Goal: Task Accomplishment & Management: Complete application form

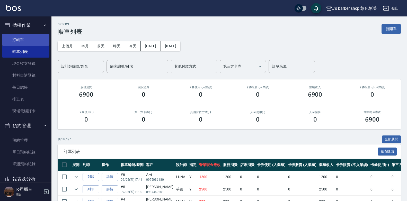
click at [38, 35] on link "打帳單" at bounding box center [25, 40] width 47 height 12
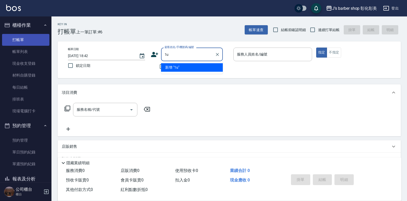
type input "1"
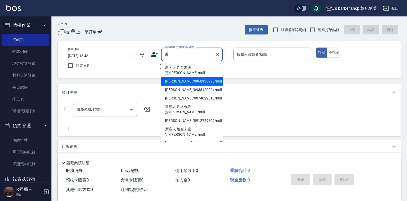
click at [204, 77] on li "[PERSON_NAME]/0968938996/null" at bounding box center [192, 81] width 62 height 8
type input "[PERSON_NAME]/0968938996/null"
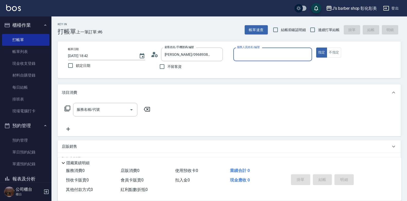
click at [254, 59] on div "服務人員姓名/編號" at bounding box center [272, 55] width 79 height 14
click at [252, 61] on p at bounding box center [272, 63] width 79 height 5
click at [258, 50] on input "服務人員姓名/編號" at bounding box center [272, 54] width 74 height 9
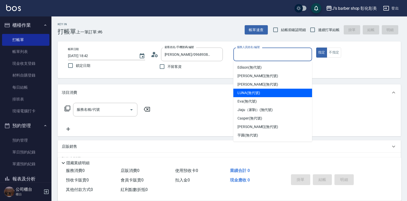
click at [256, 92] on span "LUNA (無代號)" at bounding box center [248, 92] width 23 height 5
type input "LUNA(無代號)"
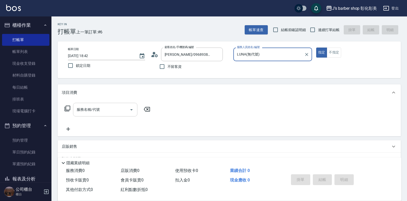
click at [94, 113] on input "服務名稱/代號" at bounding box center [101, 109] width 52 height 9
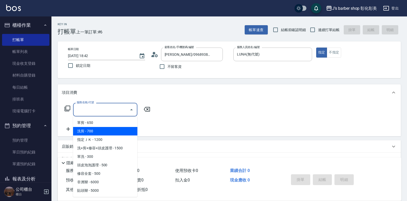
click at [97, 130] on span "洗剪 - 700" at bounding box center [105, 131] width 64 height 8
type input "洗剪(101)"
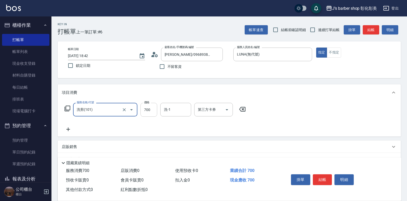
click at [153, 106] on input "700" at bounding box center [148, 110] width 17 height 14
click at [168, 105] on div "洗-1" at bounding box center [175, 110] width 31 height 14
type input "800"
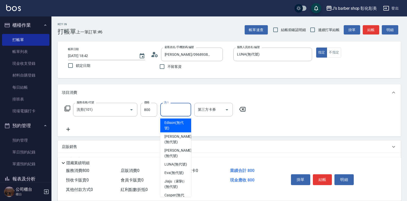
click at [168, 105] on div "洗-1" at bounding box center [175, 110] width 31 height 14
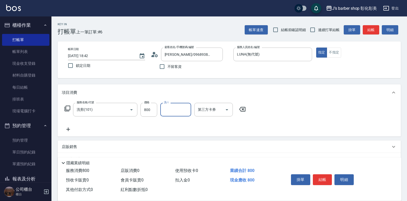
click at [170, 108] on input "洗-1" at bounding box center [175, 109] width 26 height 9
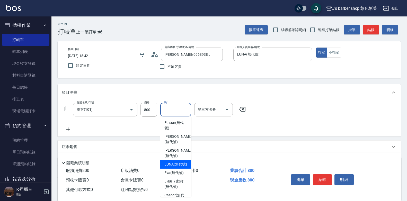
click at [181, 167] on span "LUNA (無代號)" at bounding box center [175, 164] width 23 height 5
click at [181, 171] on span "使用預收卡 0" at bounding box center [186, 170] width 23 height 5
type input "LUNA(無代號)"
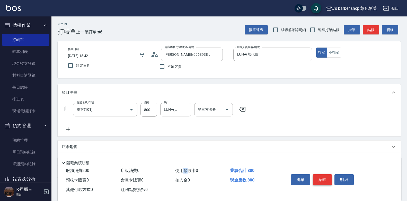
click at [318, 181] on button "結帳" at bounding box center [322, 179] width 19 height 11
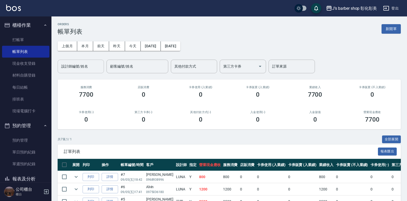
click at [84, 64] on input "設計師編號/姓名" at bounding box center [81, 66] width 42 height 9
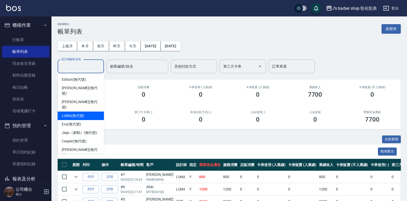
click at [83, 113] on span "LUNA (無代號)" at bounding box center [73, 115] width 23 height 5
type input "LUNA(無代號)"
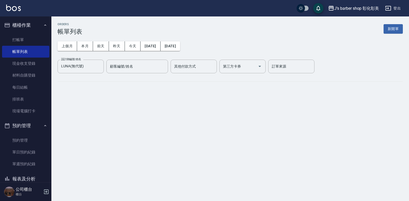
click at [83, 105] on div "ORDERS 帳單列表 新開單 上個月 本月 [DATE] [DATE] [DATE] [DATE] [DATE] 設計師編號/姓名 [PERSON_NAME…" at bounding box center [204, 100] width 409 height 201
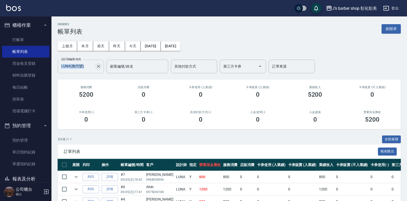
click at [102, 65] on div "設計師編號/姓名 [PERSON_NAME](無代號) 設計師編號/姓名 顧客編號/姓名 顧客編號/姓名 其他付款方式 其他付款方式 第三方卡券 第三方卡券 …" at bounding box center [186, 67] width 257 height 14
click at [102, 65] on button "Clear" at bounding box center [98, 66] width 7 height 7
click at [99, 67] on input "設計師編號/姓名" at bounding box center [81, 66] width 42 height 9
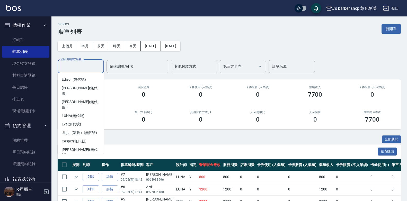
click at [74, 159] on div "芋圓 (無代號)" at bounding box center [81, 163] width 46 height 8
type input "芋圓(無代號)"
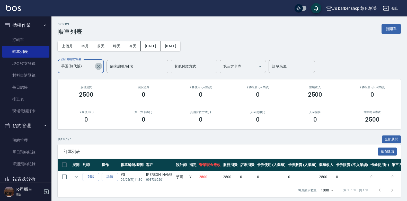
click at [100, 65] on icon "Clear" at bounding box center [98, 66] width 5 height 5
